Goal: Find specific page/section: Find specific page/section

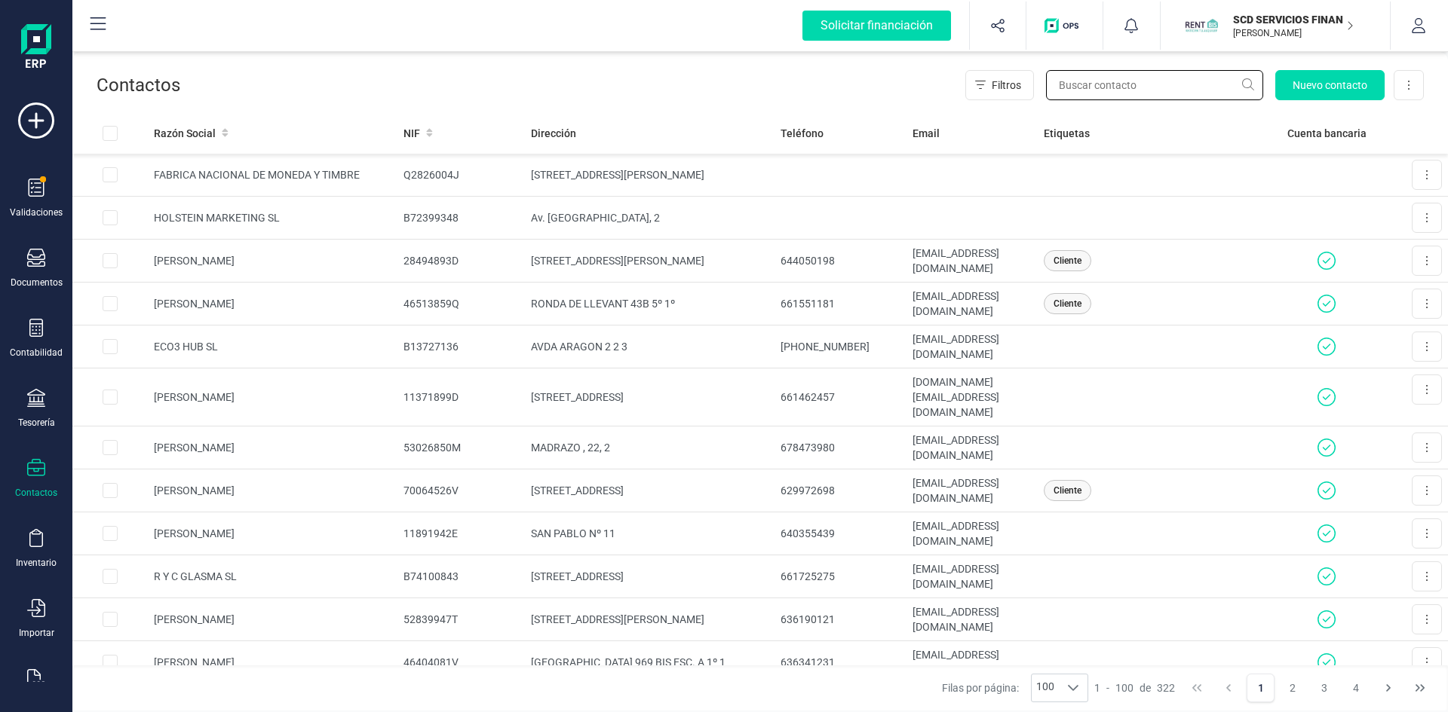
click at [1098, 81] on input "text" at bounding box center [1154, 85] width 217 height 30
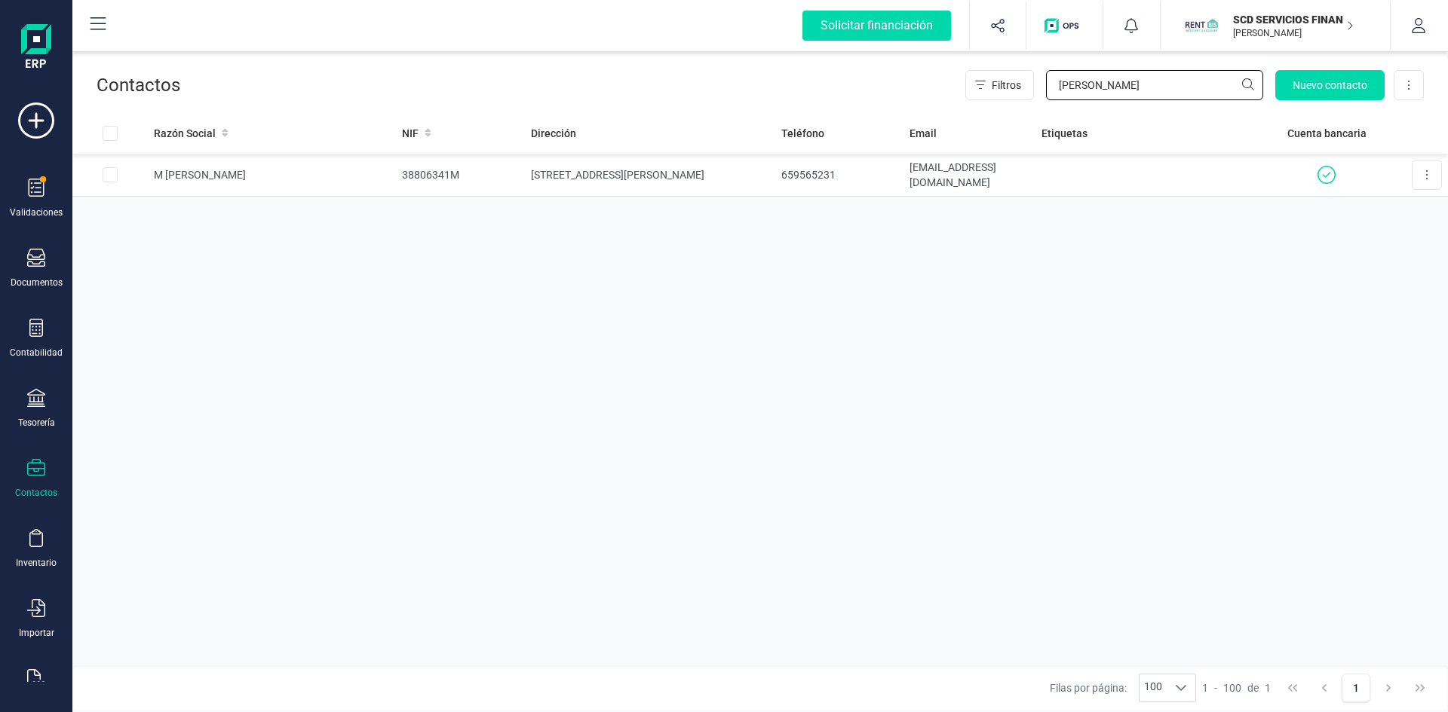
type input "[PERSON_NAME]"
drag, startPoint x: 831, startPoint y: 176, endPoint x: 777, endPoint y: 177, distance: 54.3
click at [777, 177] on td "659565231" at bounding box center [839, 175] width 128 height 43
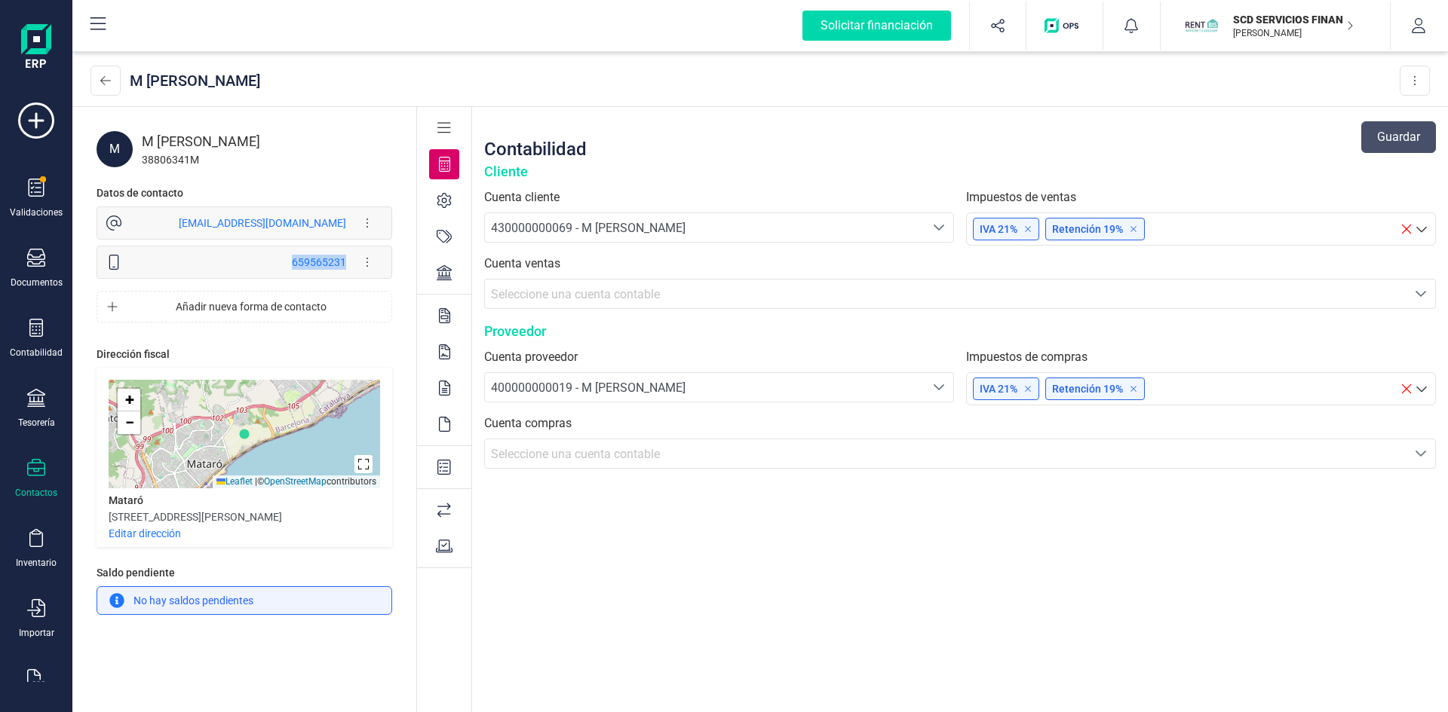
drag, startPoint x: 292, startPoint y: 261, endPoint x: 346, endPoint y: 265, distance: 54.5
click at [347, 265] on div "659565231 Editar forma de contacto Eliminar forma de contacto" at bounding box center [267, 262] width 230 height 30
copy div "659565231"
click at [101, 78] on icon at bounding box center [105, 81] width 11 height 12
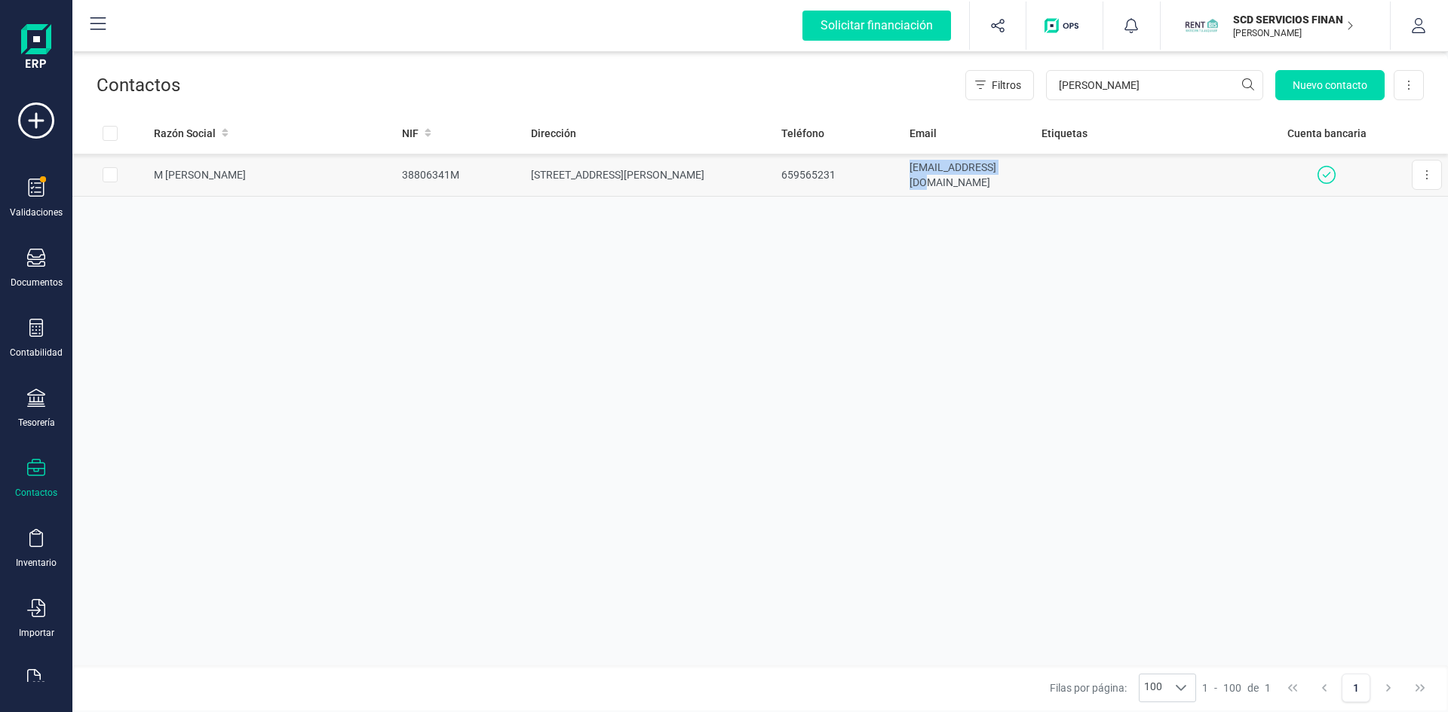
drag, startPoint x: 906, startPoint y: 173, endPoint x: 1028, endPoint y: 176, distance: 121.4
click at [1028, 176] on td "[EMAIL_ADDRESS][DOMAIN_NAME]" at bounding box center [969, 175] width 132 height 43
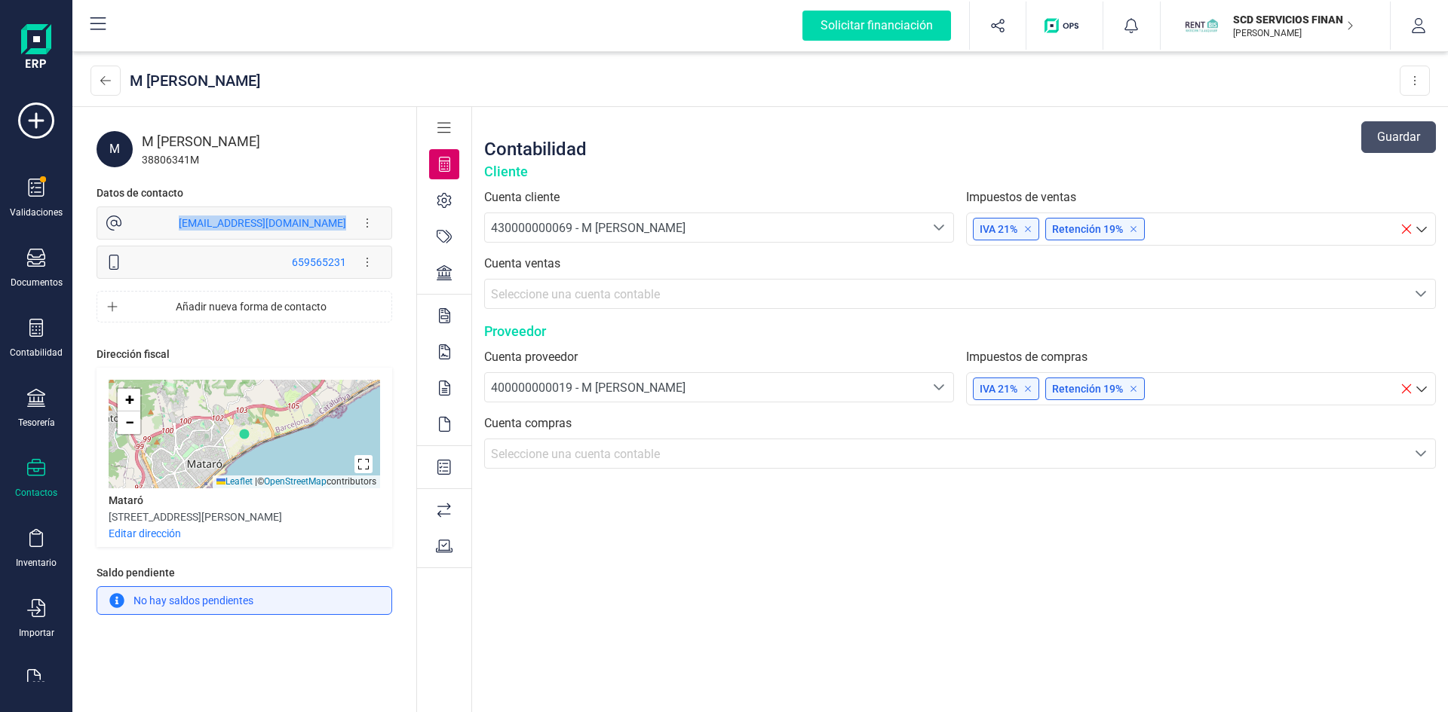
drag, startPoint x: 225, startPoint y: 220, endPoint x: 336, endPoint y: 222, distance: 110.8
click at [357, 221] on div "[EMAIL_ADDRESS][DOMAIN_NAME] Editar forma de contacto Eliminar forma de contacto" at bounding box center [267, 223] width 230 height 30
copy div "[EMAIL_ADDRESS][DOMAIN_NAME]"
click at [103, 81] on icon at bounding box center [105, 80] width 11 height 9
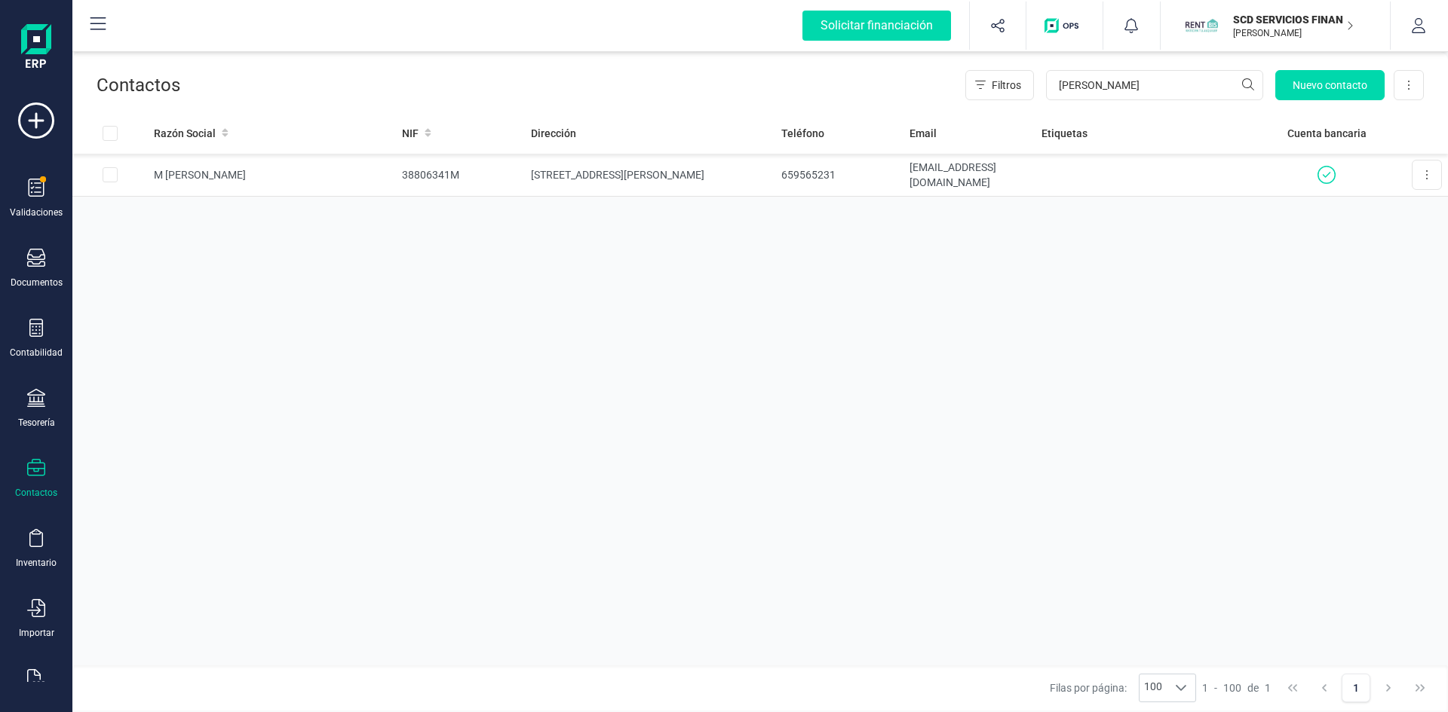
scroll to position [39, 0]
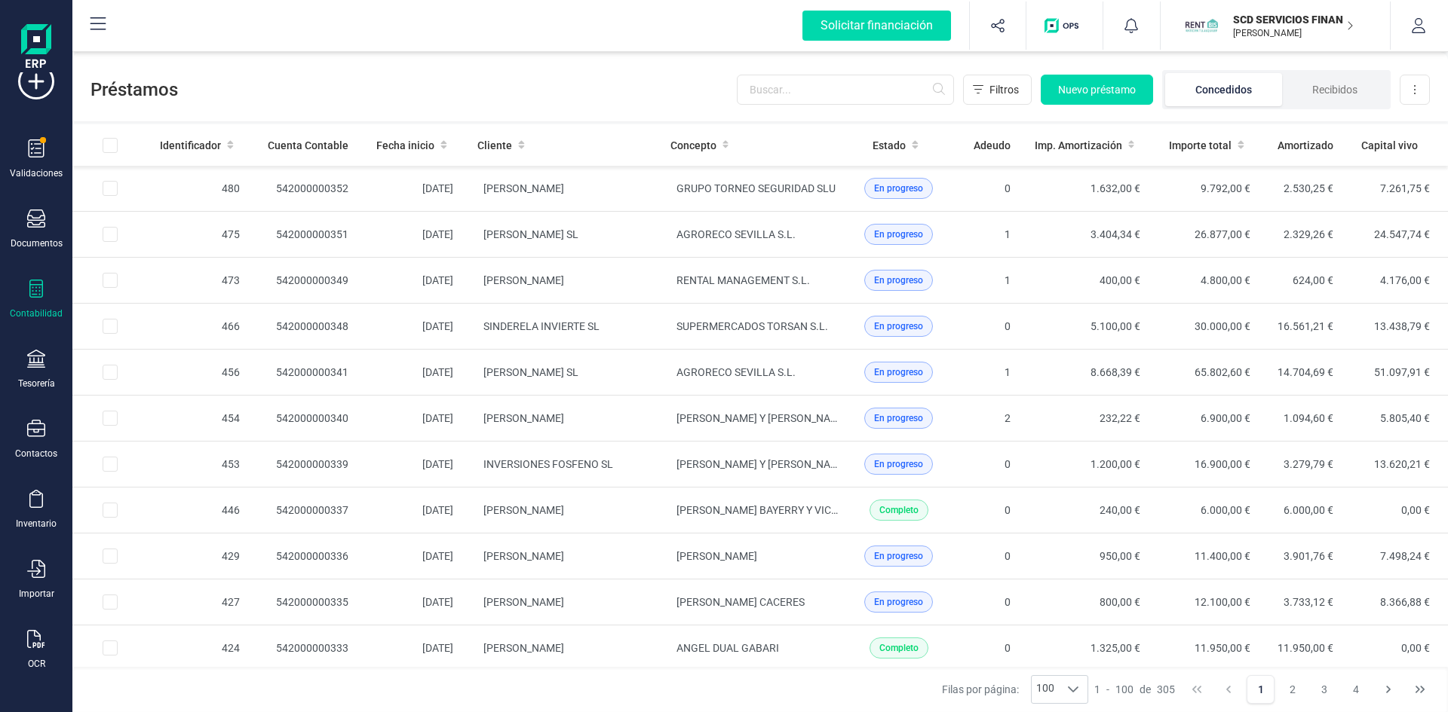
click at [35, 290] on icon at bounding box center [36, 289] width 18 height 18
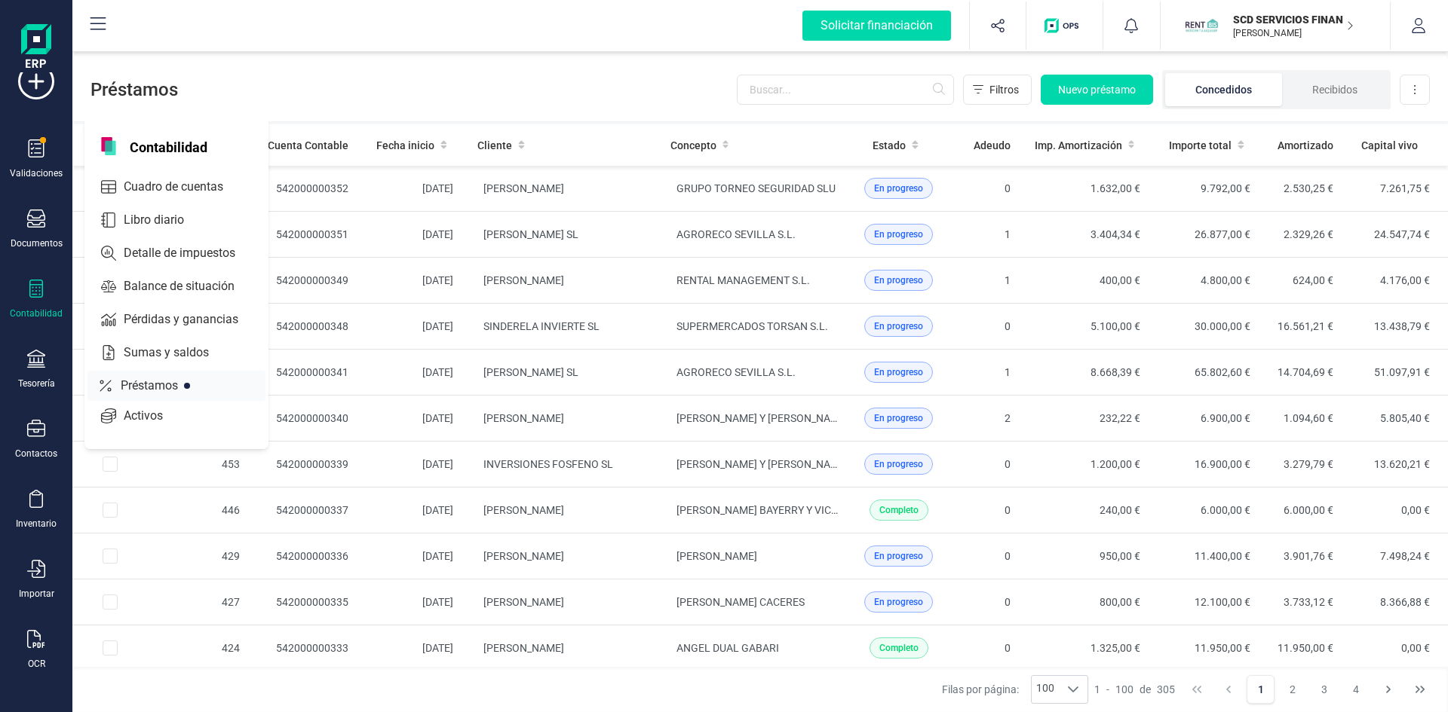
click at [135, 379] on span "Préstamos" at bounding box center [160, 386] width 90 height 18
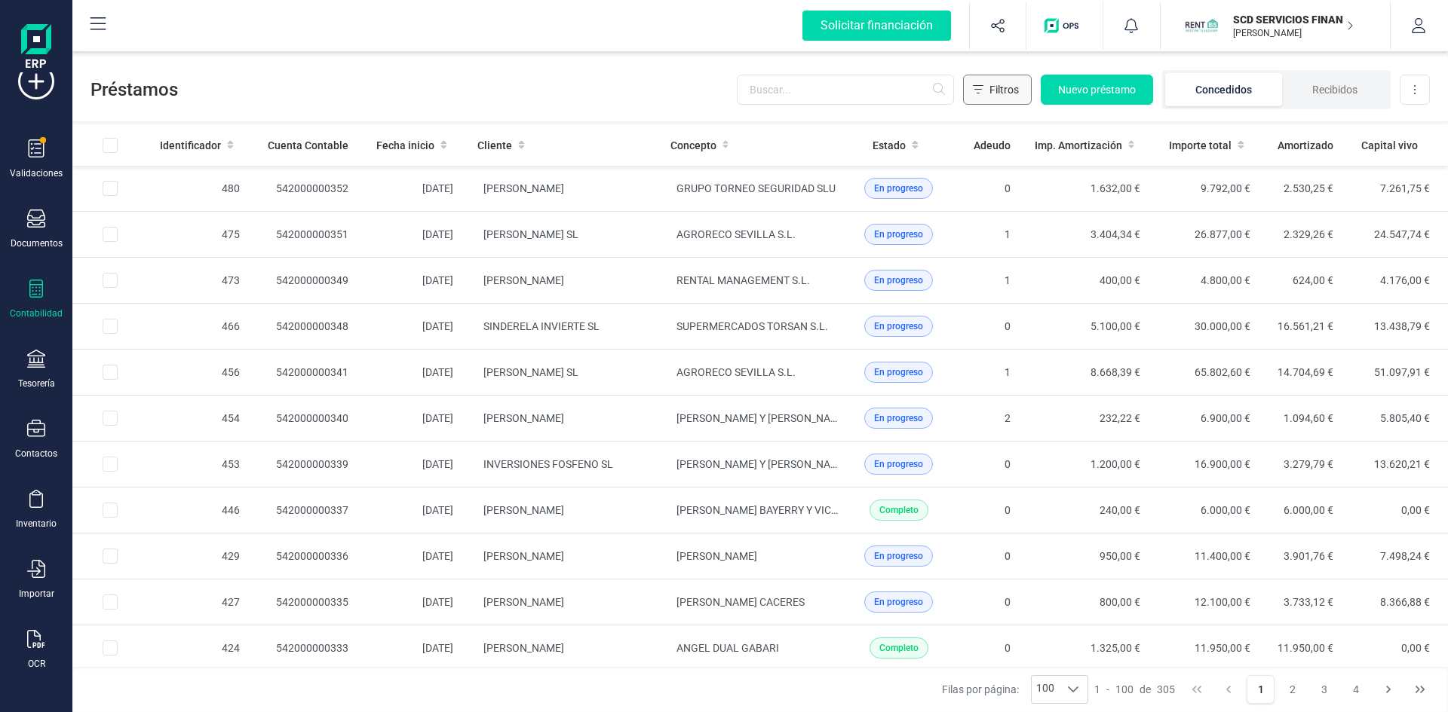
click at [999, 86] on span "Filtros" at bounding box center [1003, 89] width 29 height 15
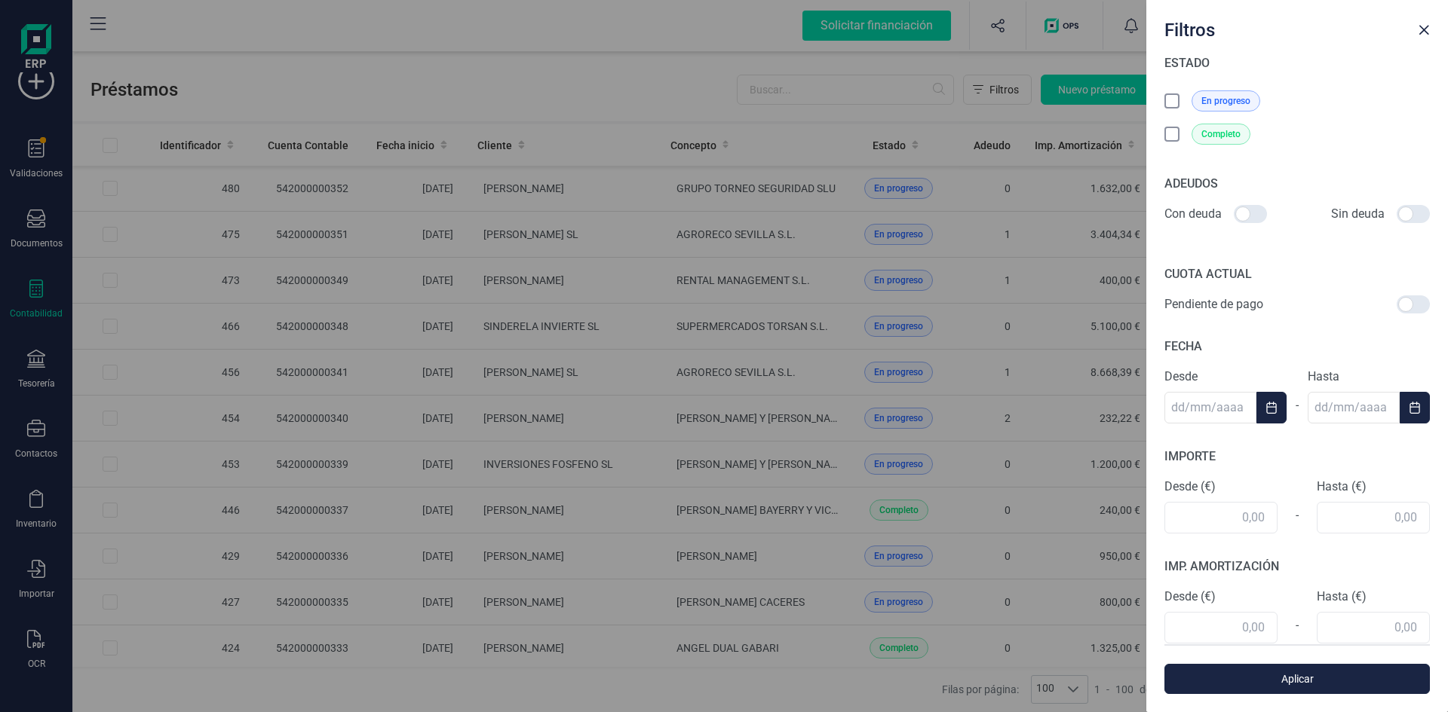
click at [1169, 99] on icon at bounding box center [1173, 102] width 15 height 15
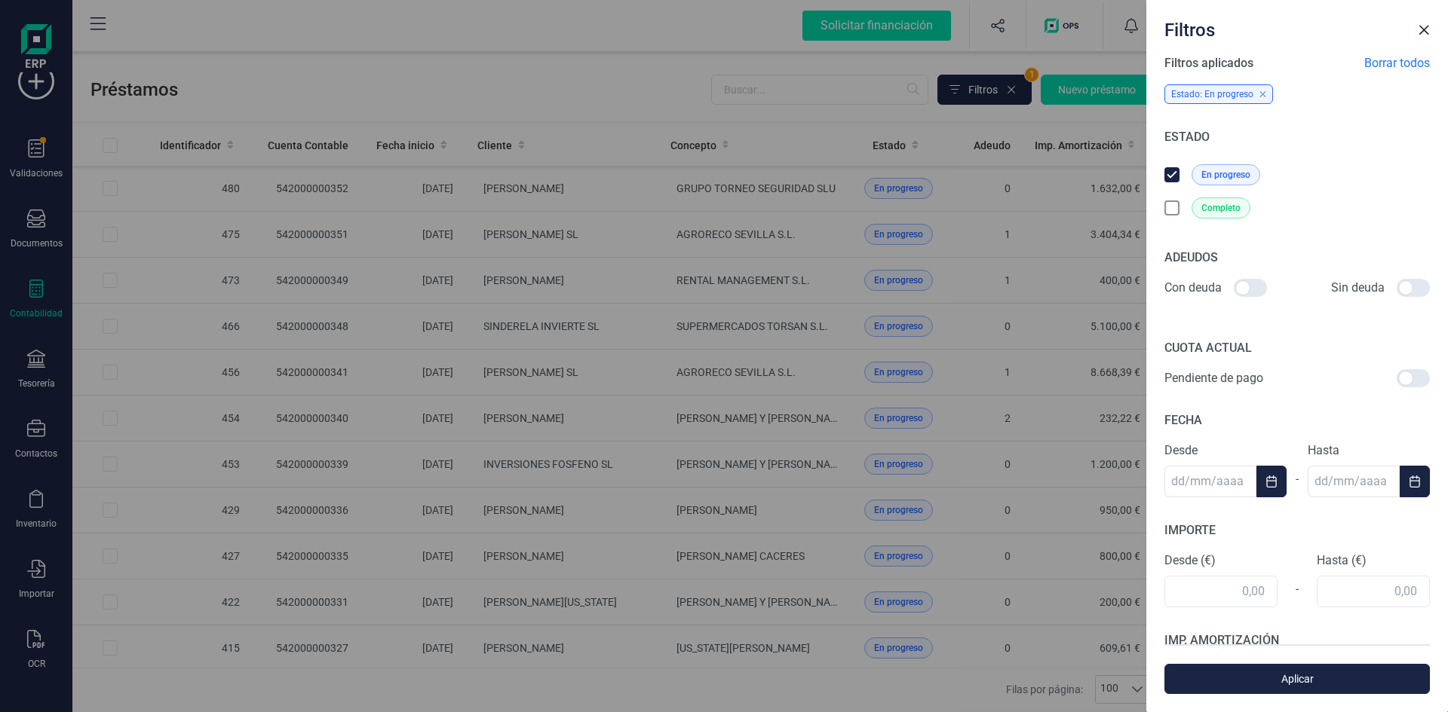
drag, startPoint x: 1238, startPoint y: 286, endPoint x: 1269, endPoint y: 345, distance: 67.1
click at [1236, 286] on div at bounding box center [1249, 288] width 33 height 18
click at [1233, 288] on input "checkbox" at bounding box center [1233, 288] width 1 height 1
checkbox input "true"
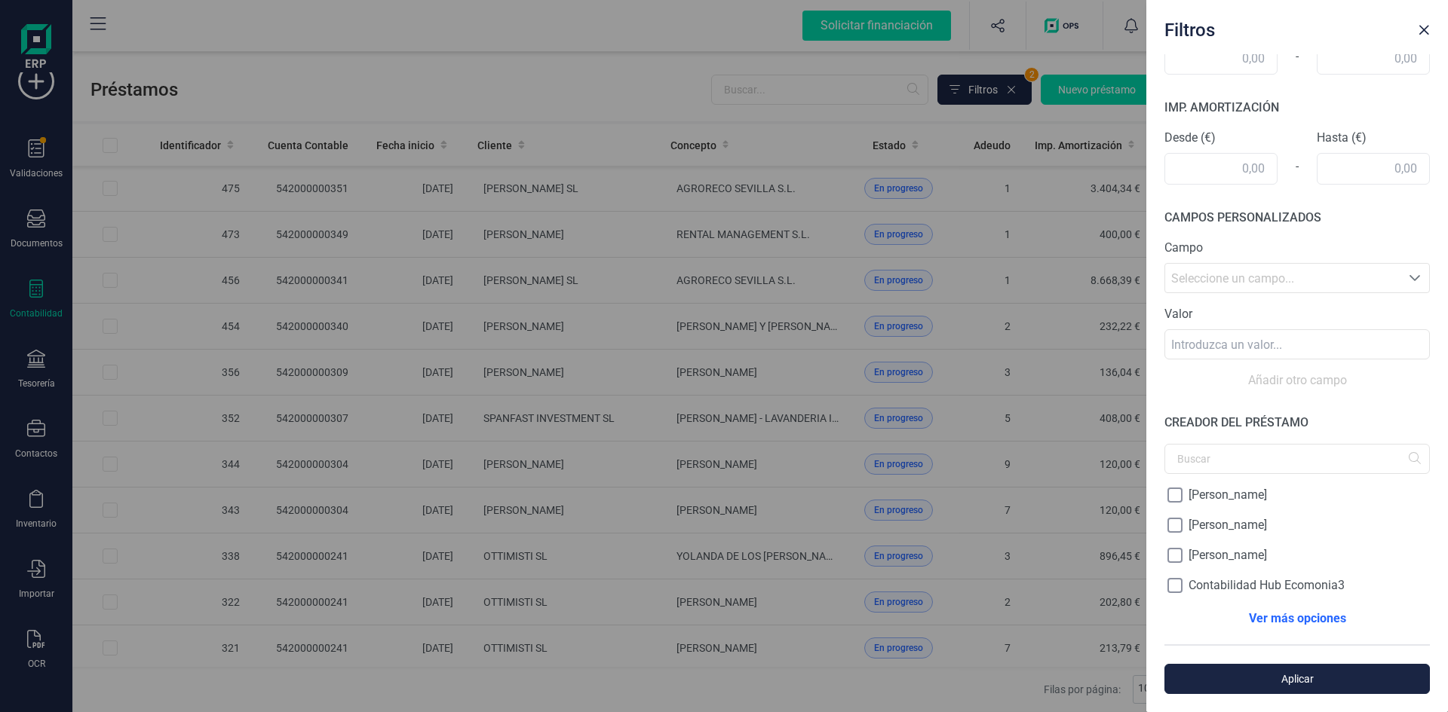
scroll to position [565, 0]
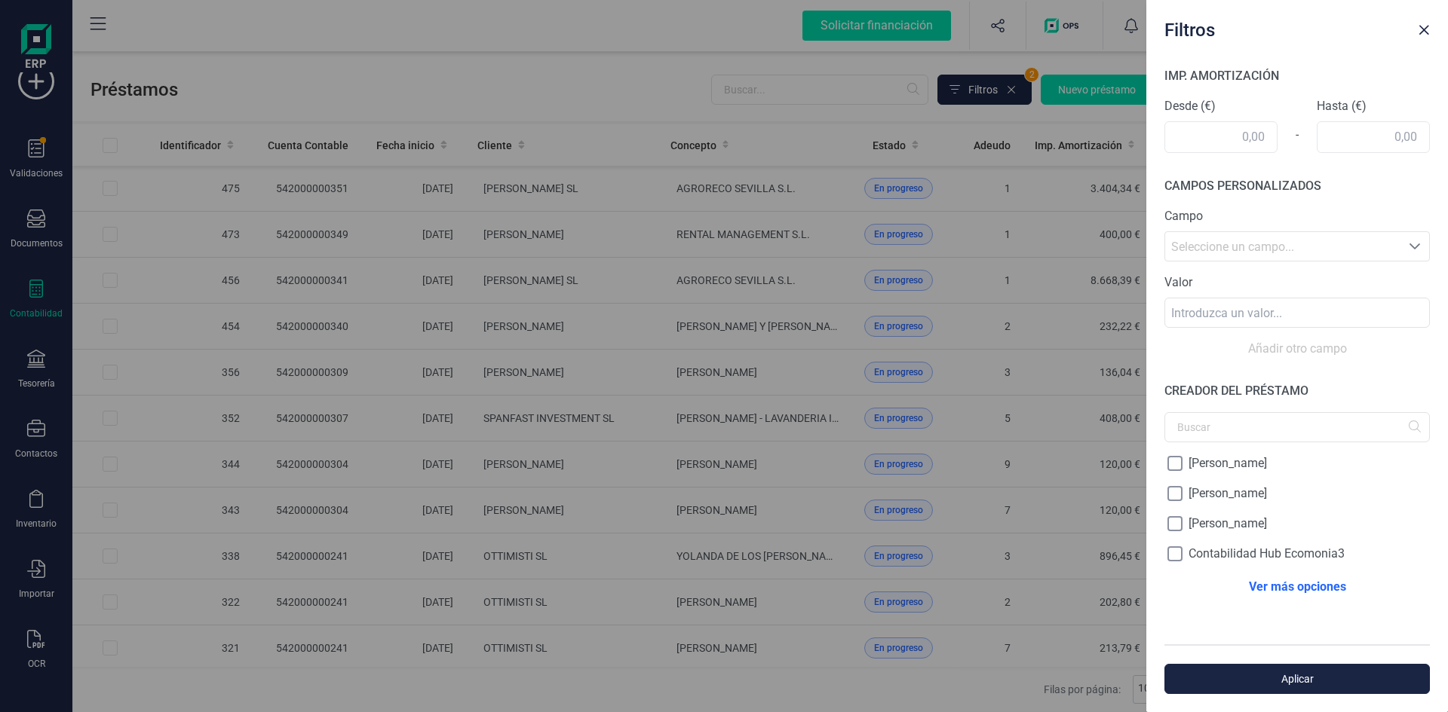
click at [1408, 247] on icon "Seleccione un campo..." at bounding box center [1414, 247] width 12 height 12
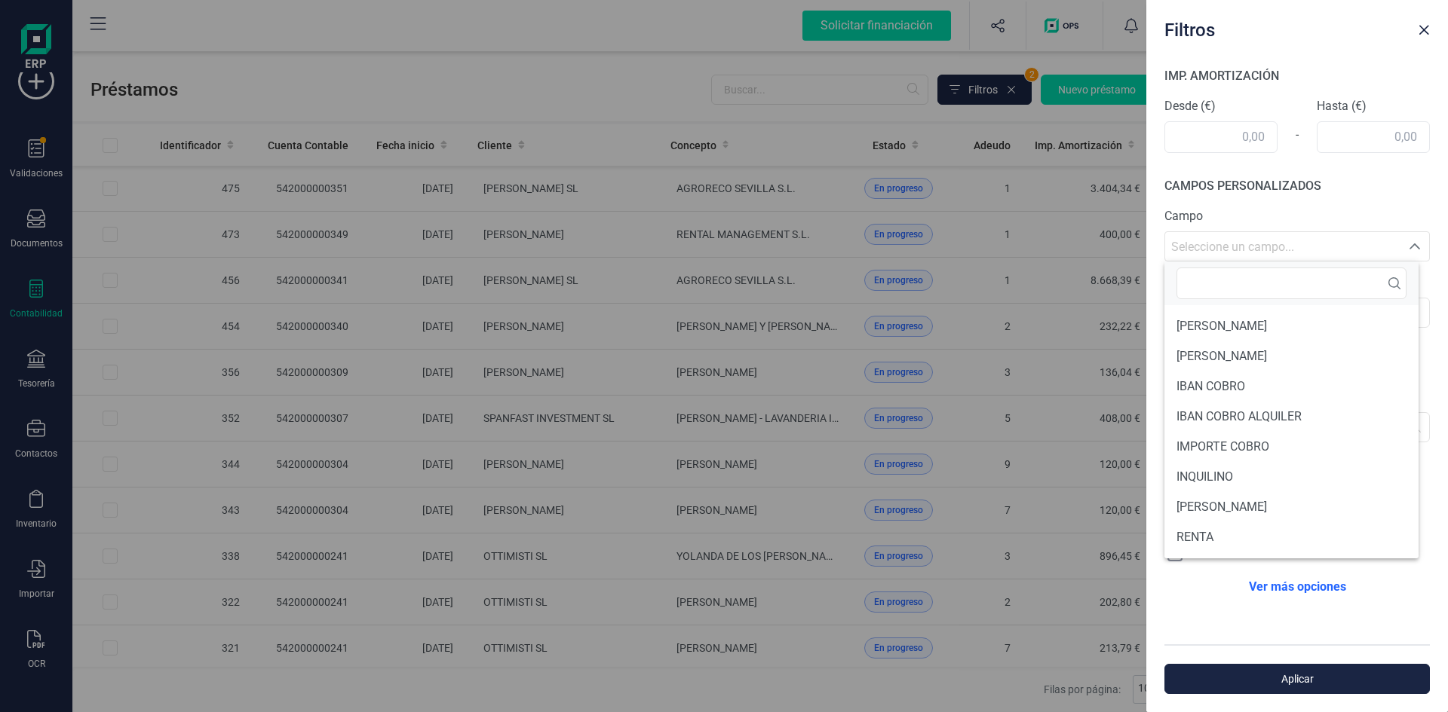
click at [1326, 204] on div "CAMPOS PERSONALIZADOS Campo Seleccione un campo... Seleccione un campo... Valor…" at bounding box center [1296, 267] width 265 height 181
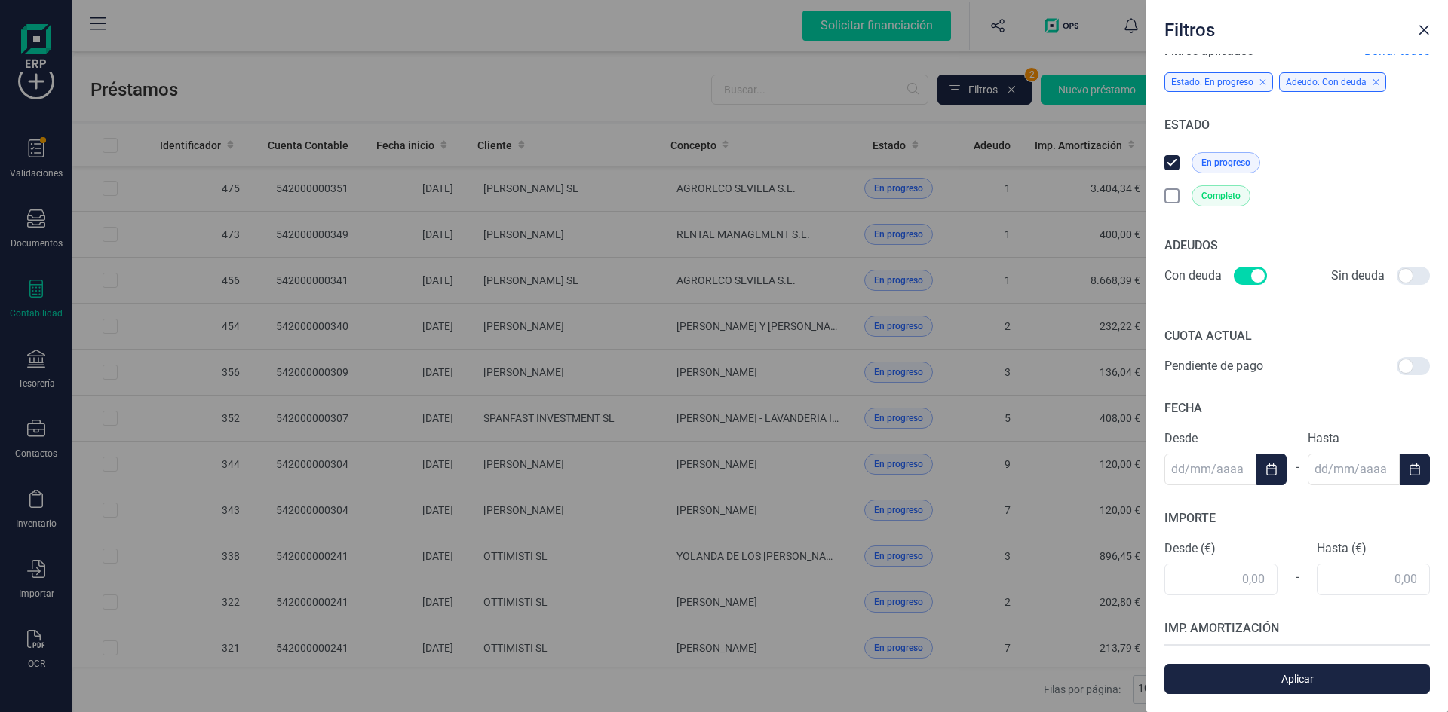
scroll to position [0, 0]
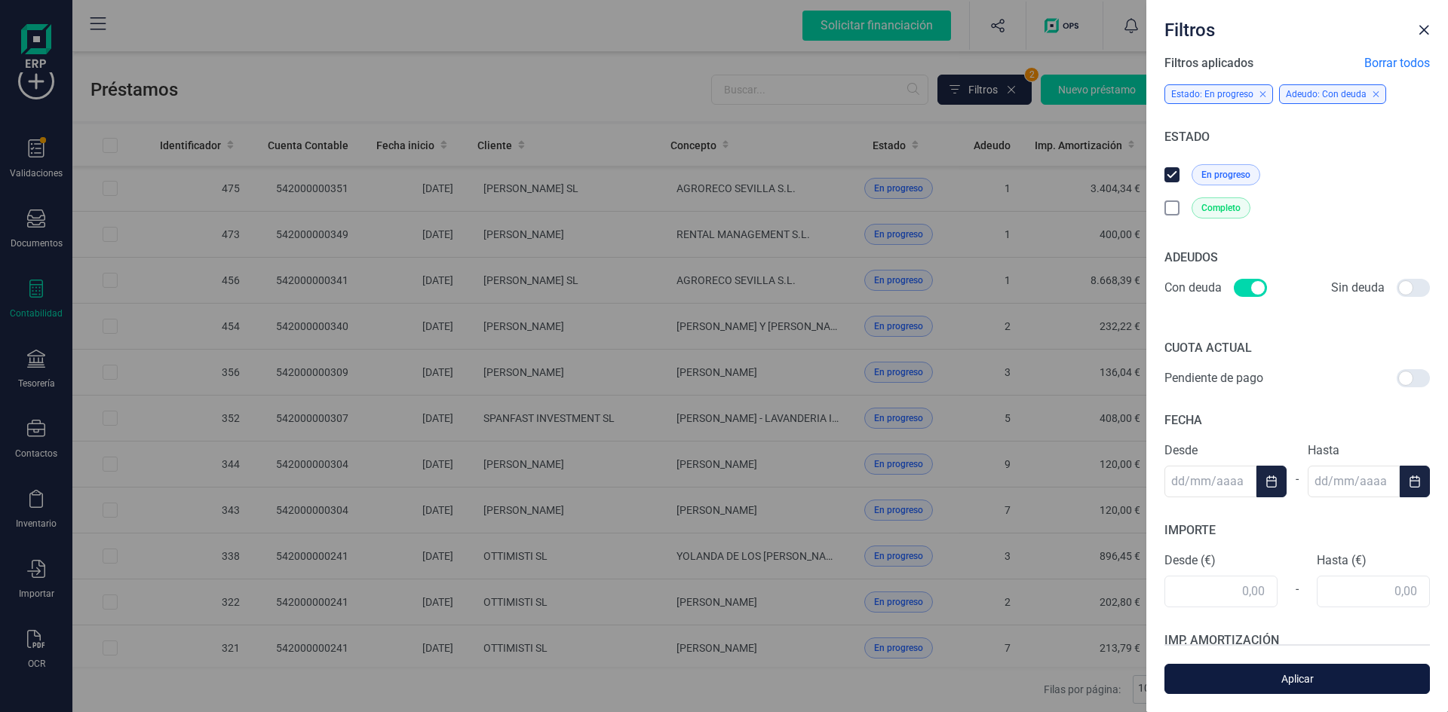
click at [1288, 679] on span "Aplicar" at bounding box center [1296, 679] width 231 height 15
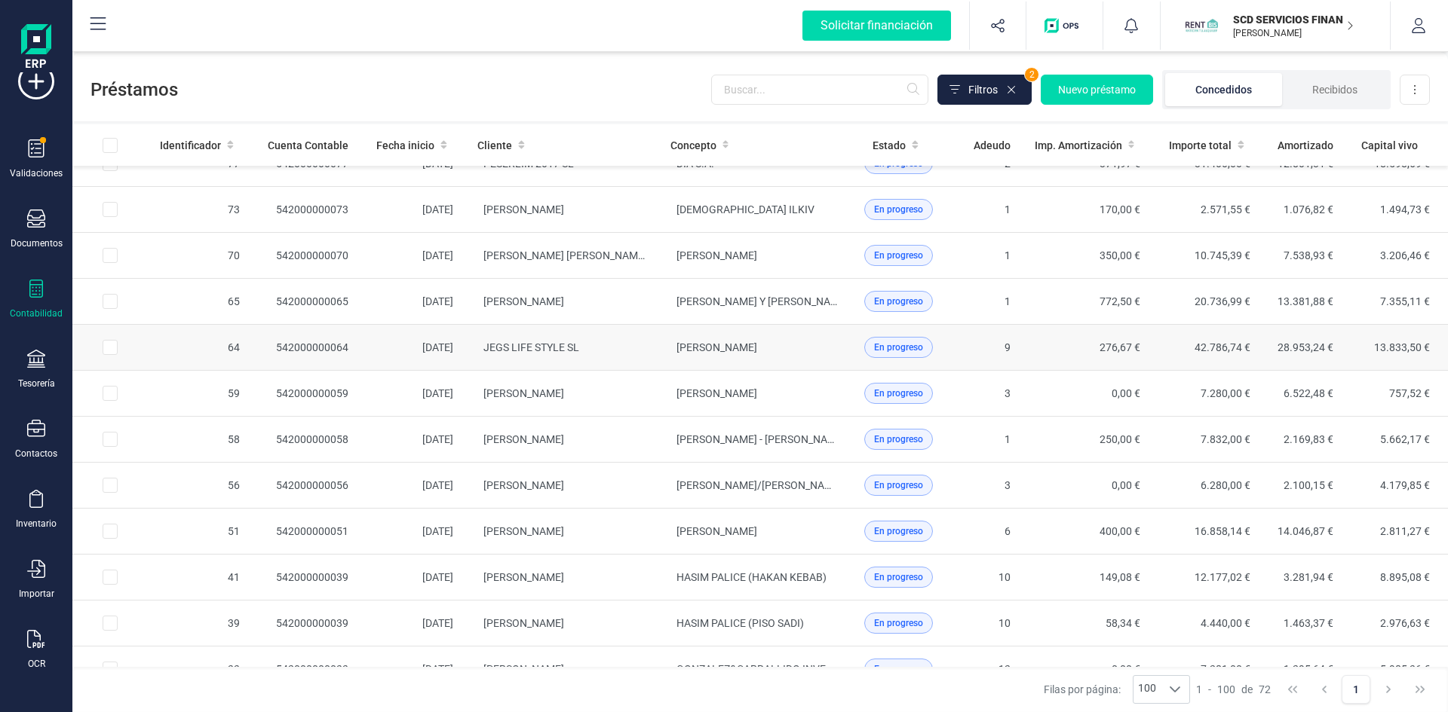
scroll to position [2563, 0]
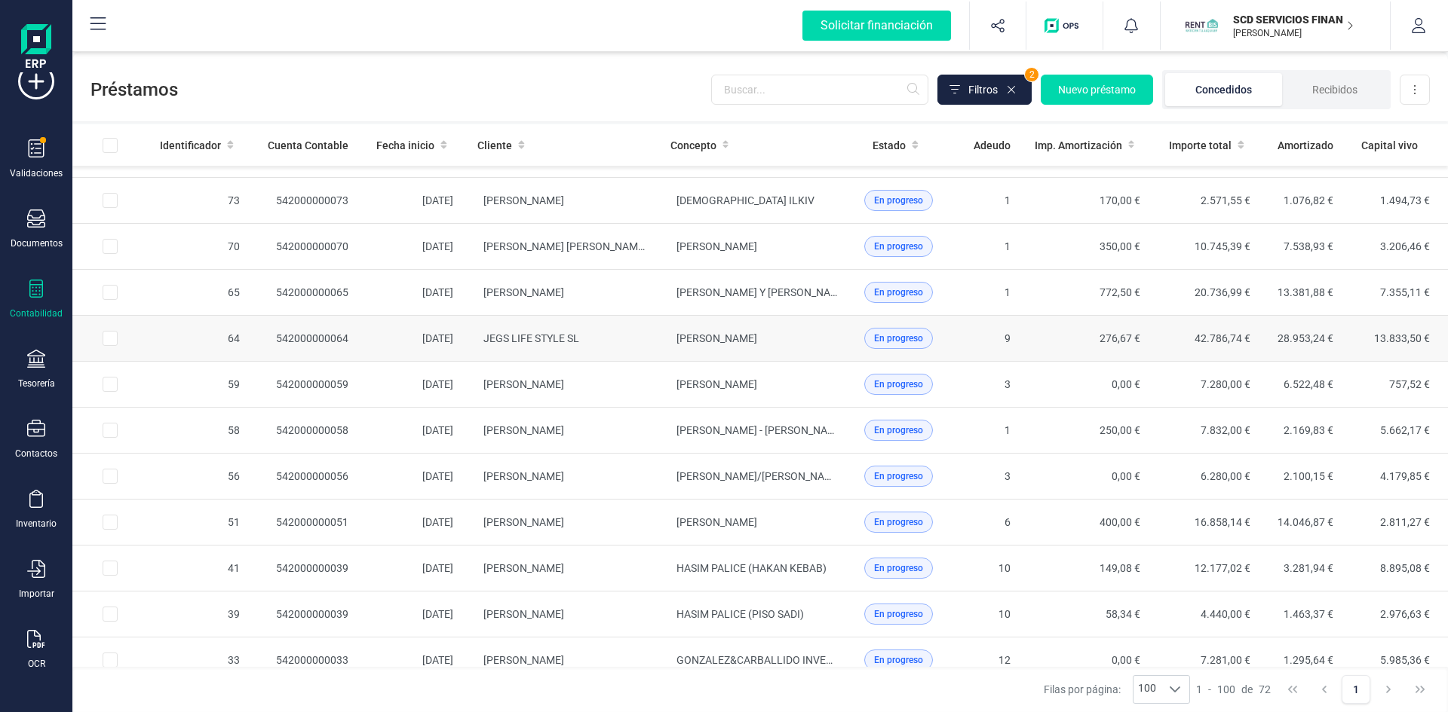
click at [588, 341] on td "JEGS LIFE STYLE SL" at bounding box center [561, 339] width 192 height 46
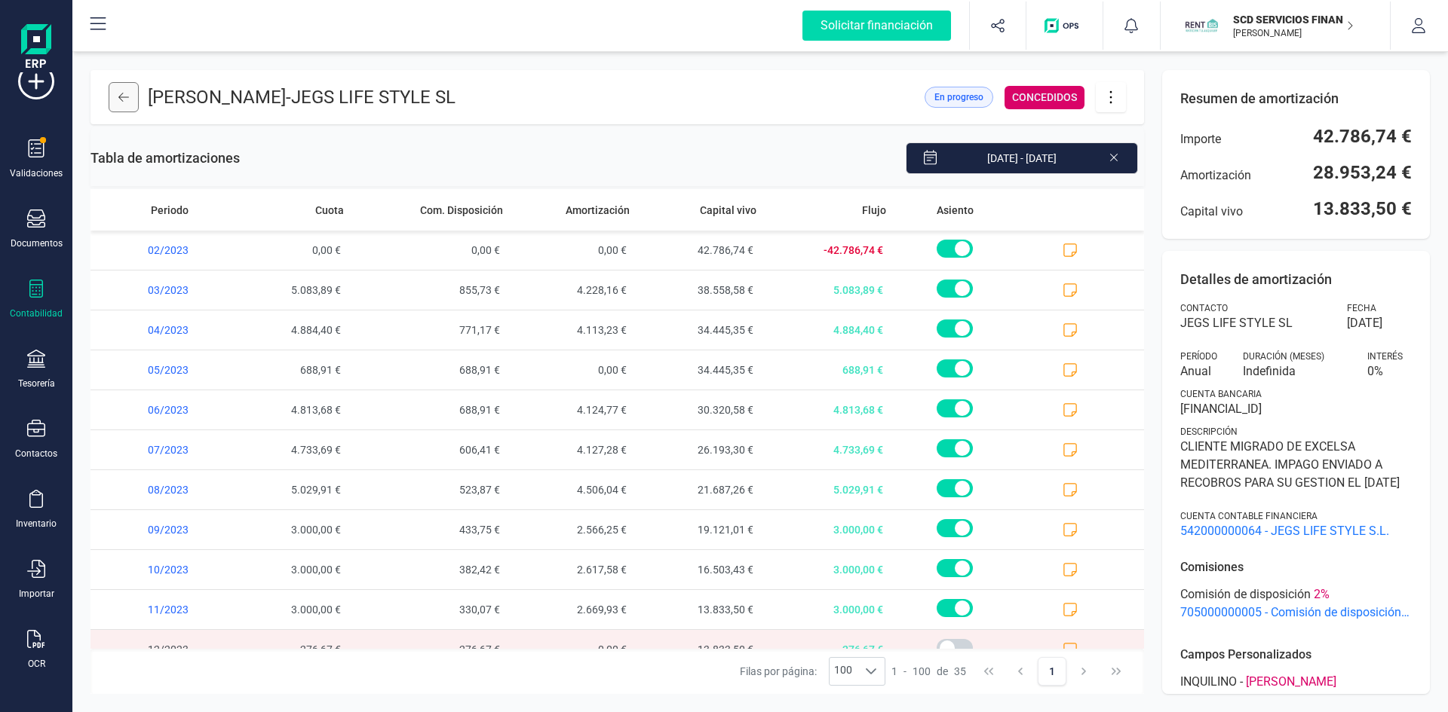
click at [124, 97] on icon at bounding box center [123, 97] width 11 height 12
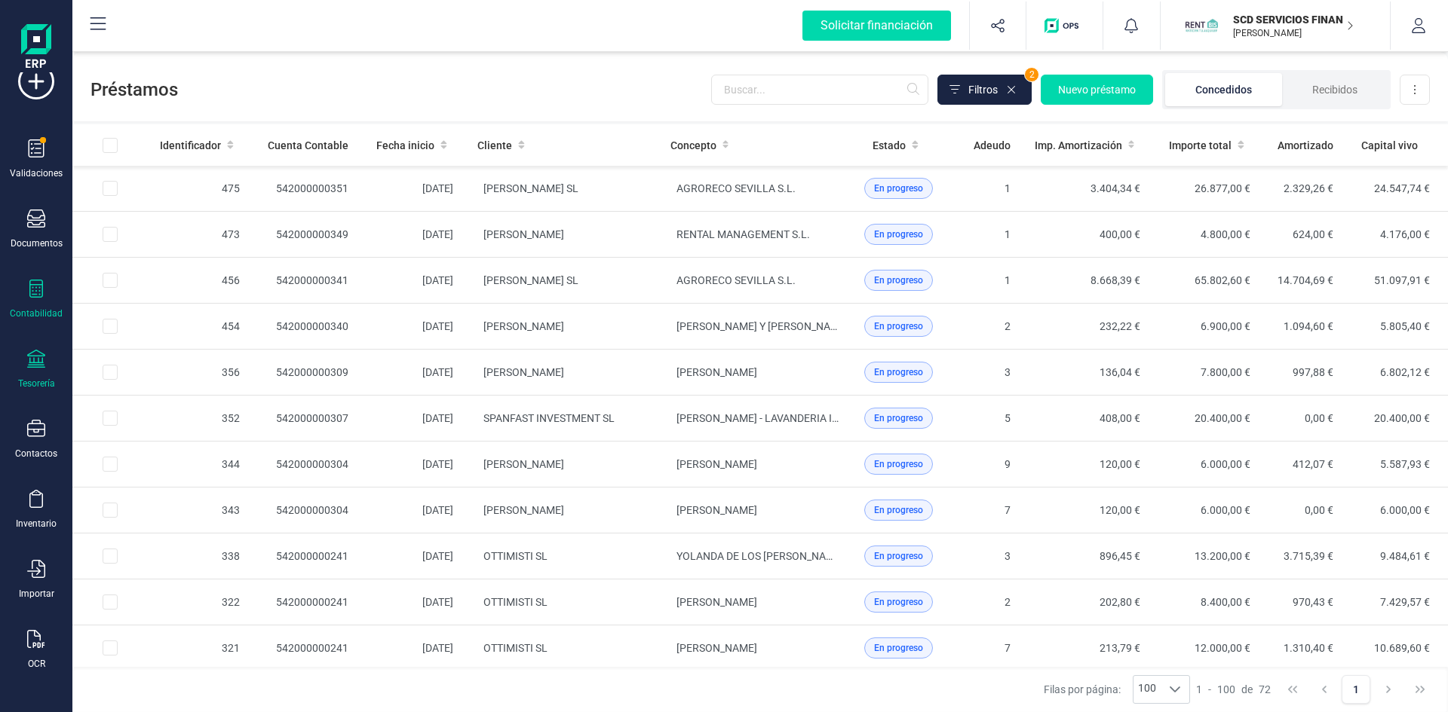
click at [35, 357] on icon at bounding box center [36, 359] width 18 height 18
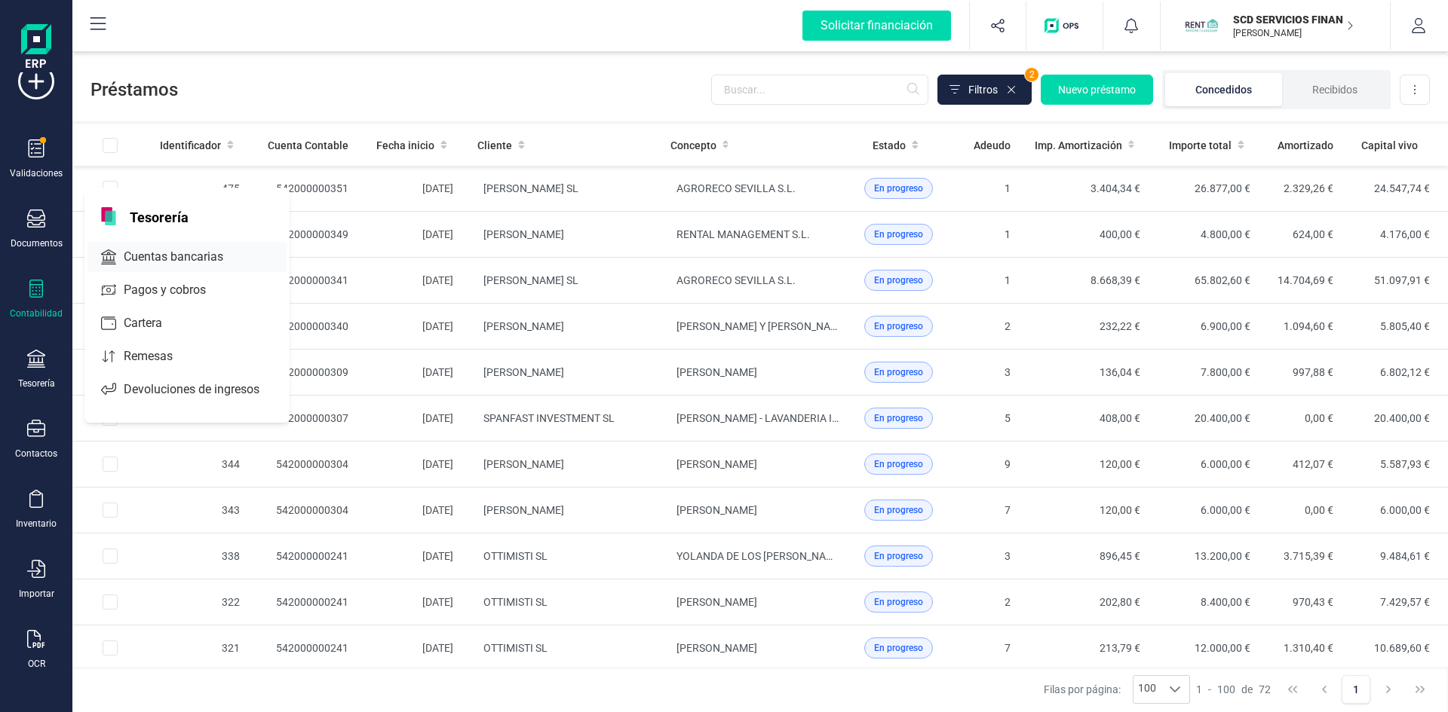
click at [162, 253] on span "Cuentas bancarias" at bounding box center [184, 257] width 133 height 18
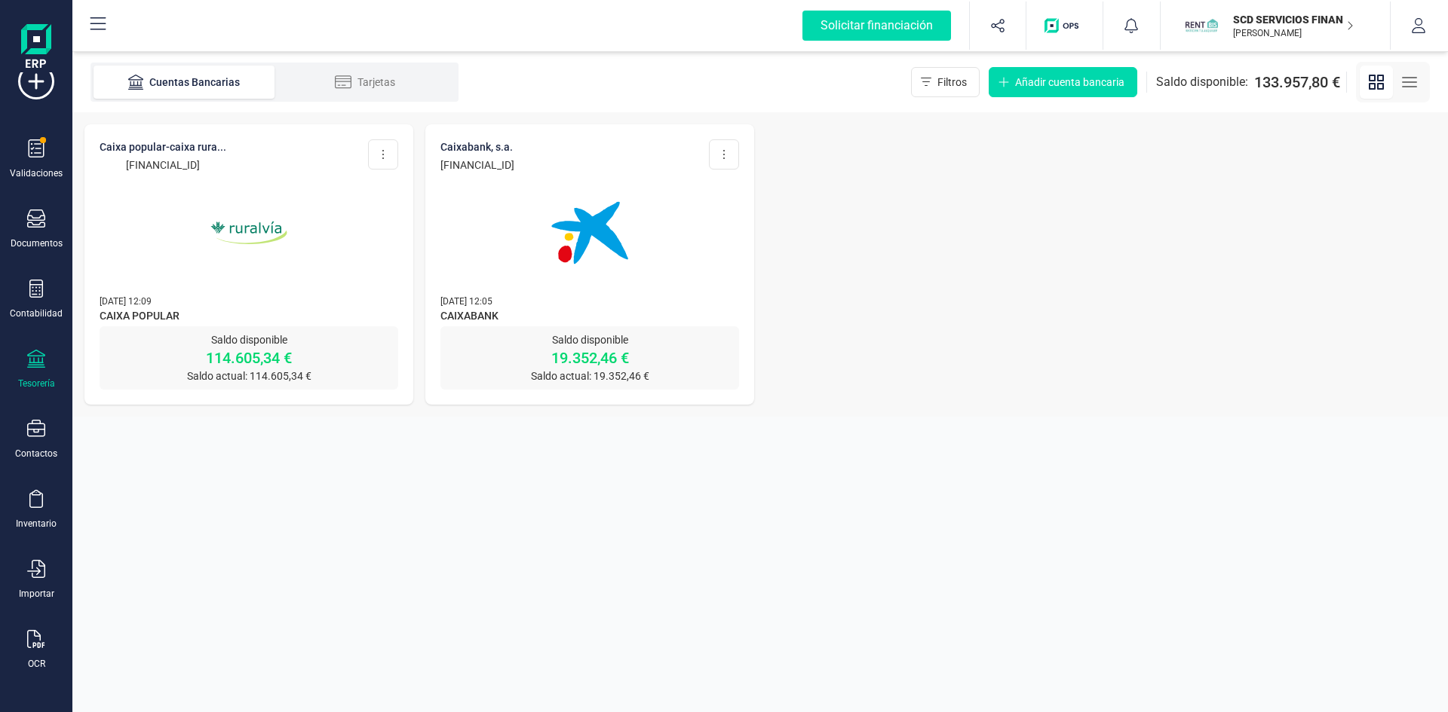
click at [234, 230] on img at bounding box center [248, 233] width 127 height 127
